Goal: Answer question/provide support

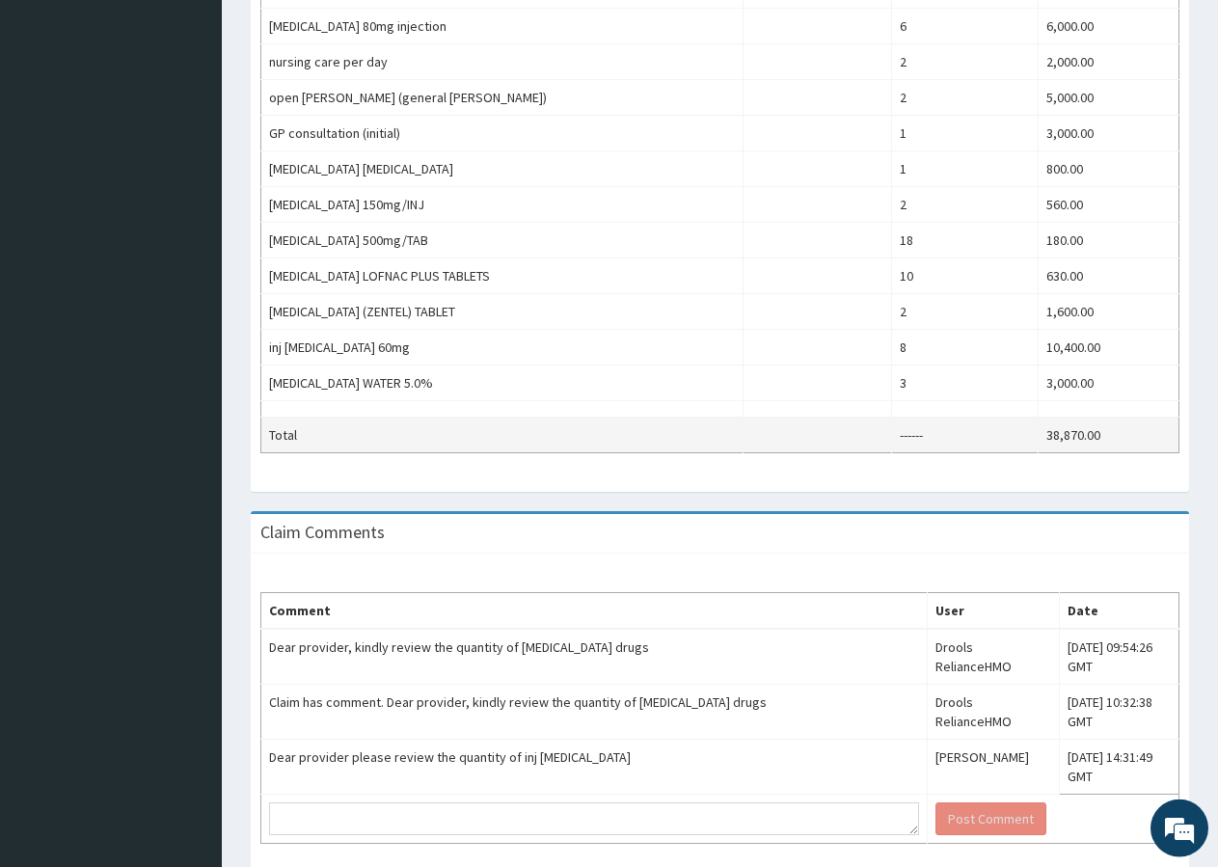
scroll to position [850, 0]
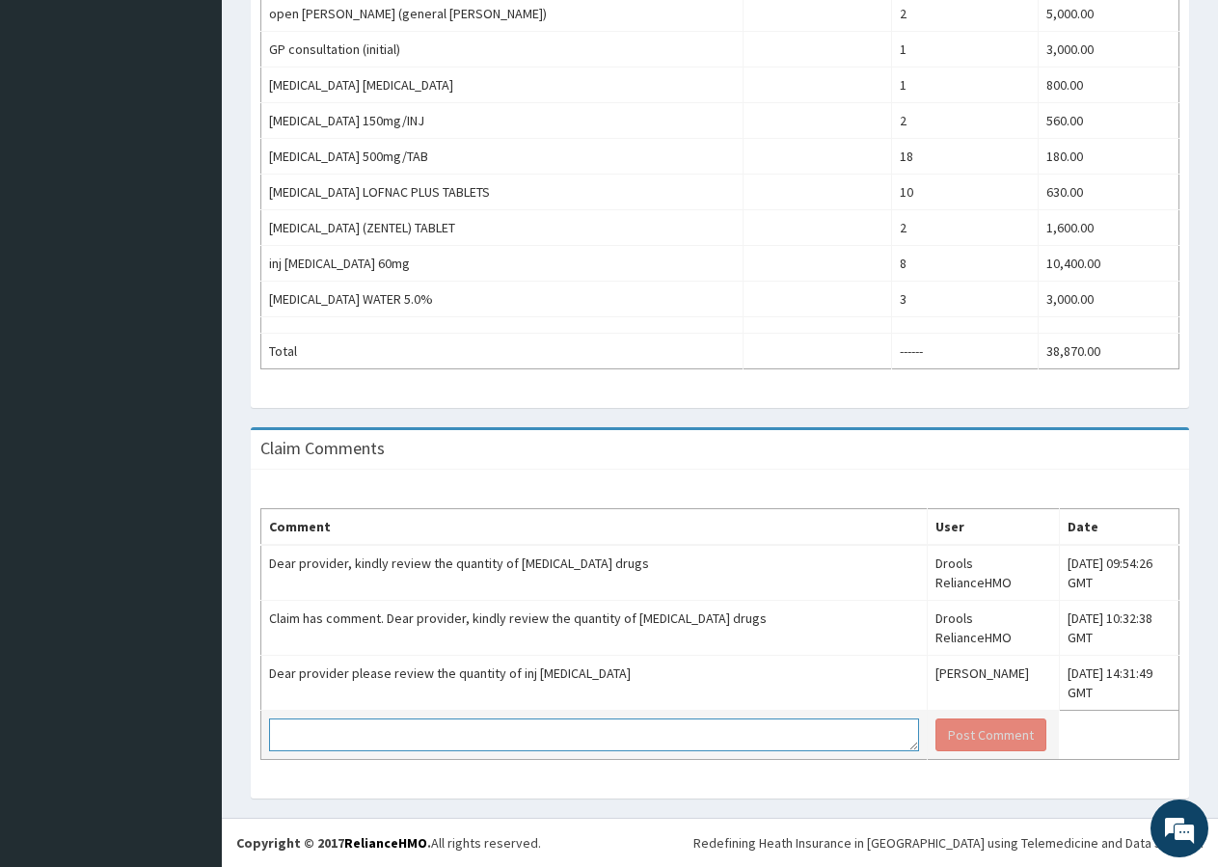
click at [425, 723] on textarea at bounding box center [594, 735] width 650 height 33
type textarea "SHE WAS PLACED ON ARTESUNATE 120MG 12 HRLY FOR 48HRS"
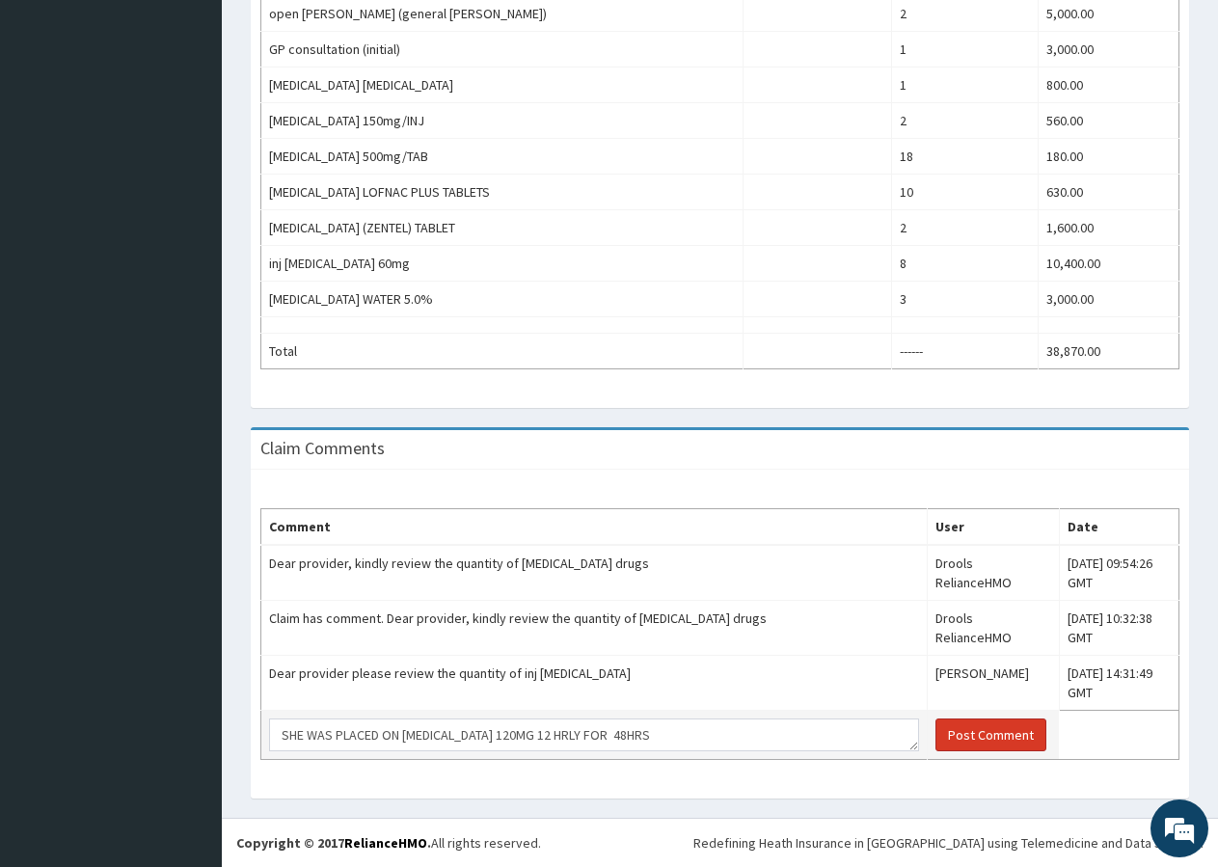
click at [942, 719] on button "Post Comment" at bounding box center [991, 735] width 111 height 33
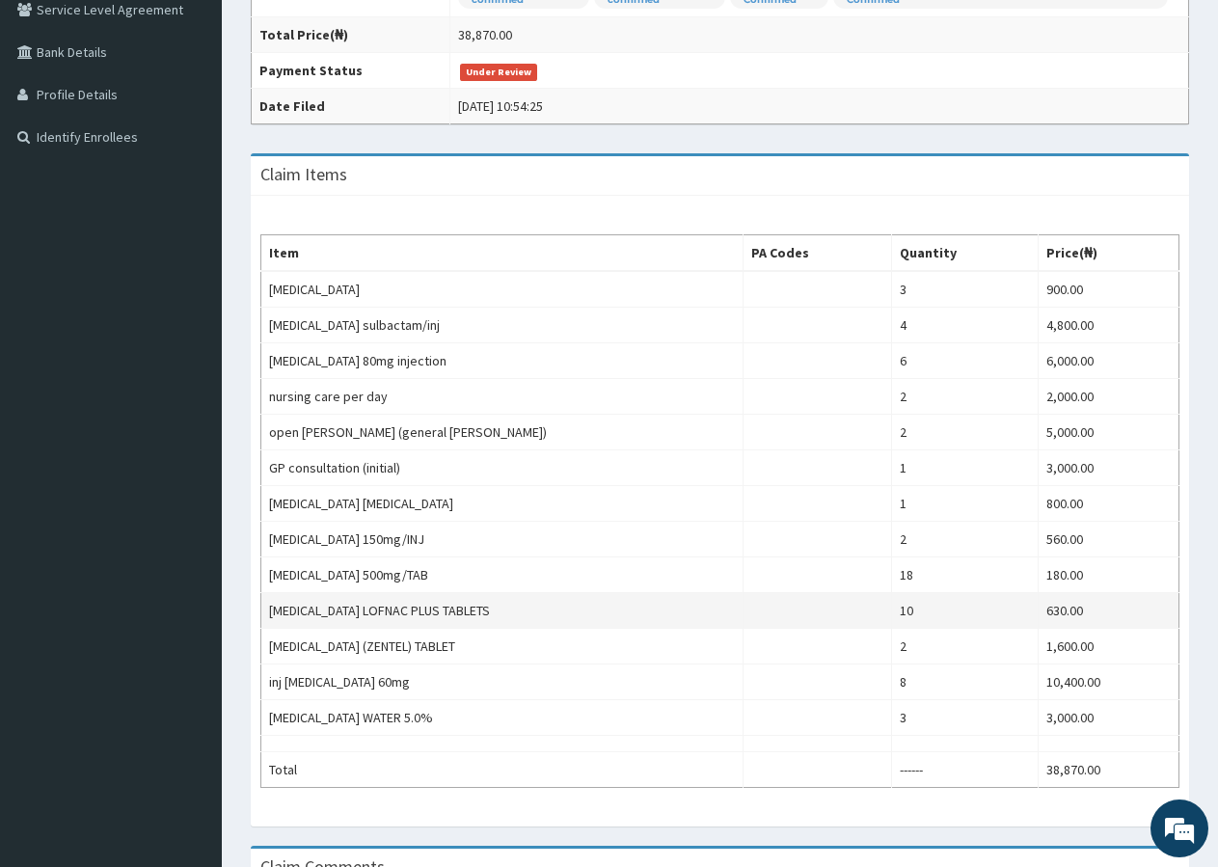
scroll to position [0, 0]
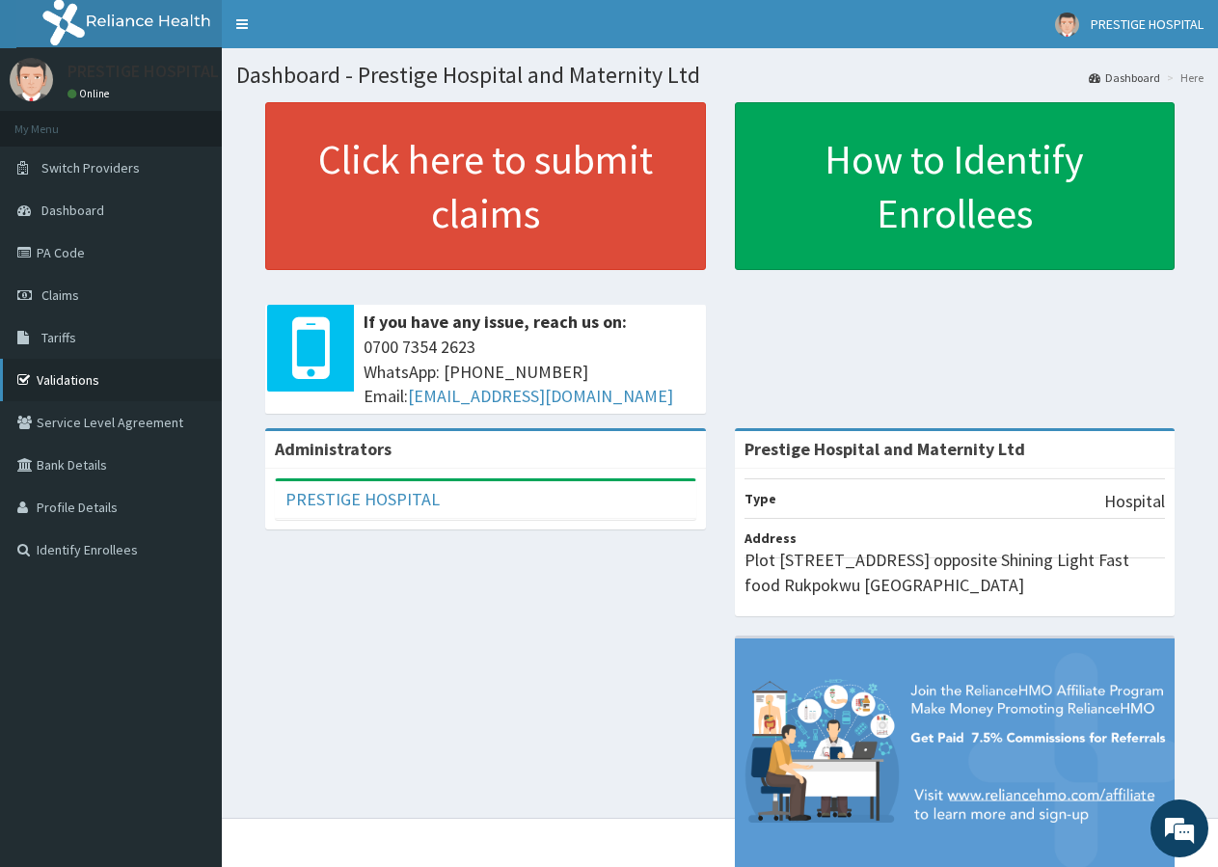
click at [62, 378] on link "Validations" at bounding box center [111, 380] width 222 height 42
